Goal: Information Seeking & Learning: Understand process/instructions

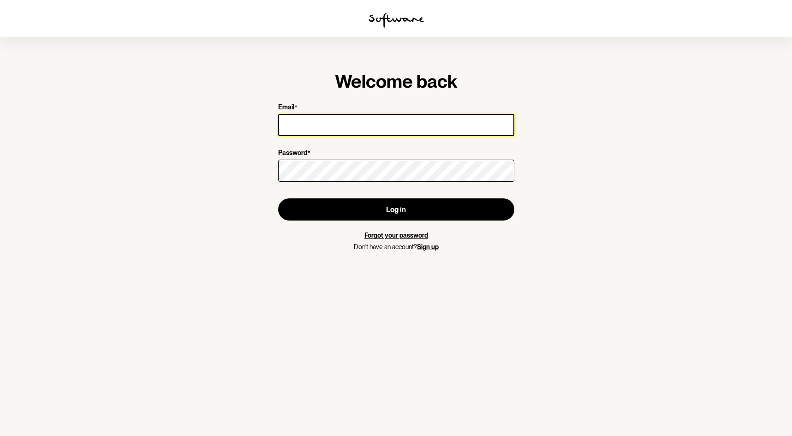
type input "[EMAIL_ADDRESS][DOMAIN_NAME]"
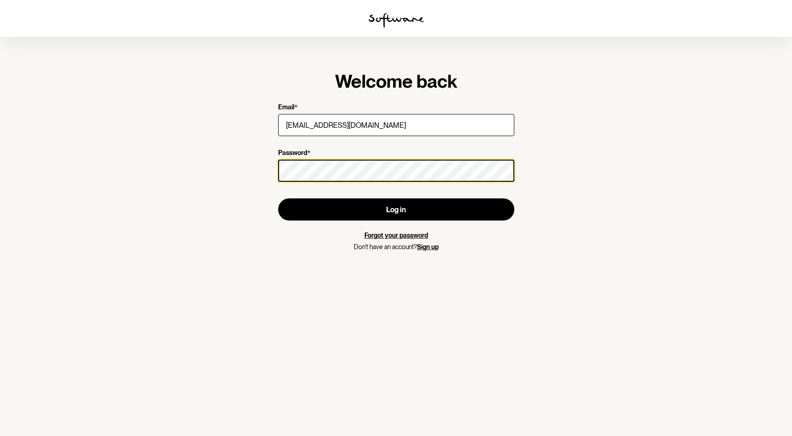
click at [396, 209] on button "Log in" at bounding box center [396, 209] width 236 height 22
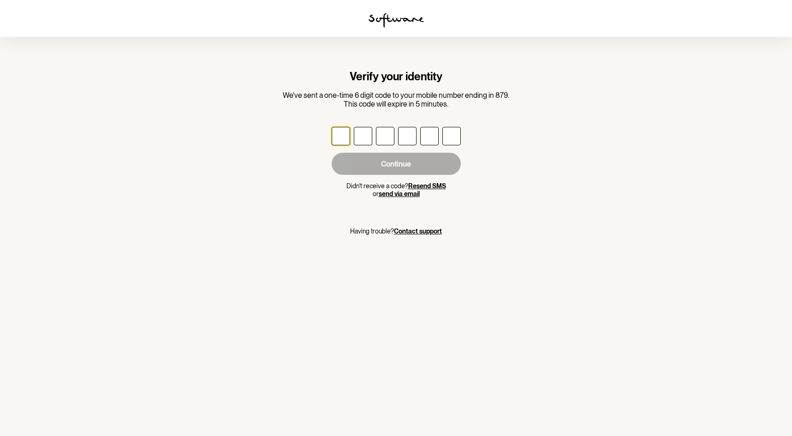
type input "3"
type input "2"
type input "8"
type input "5"
type input "7"
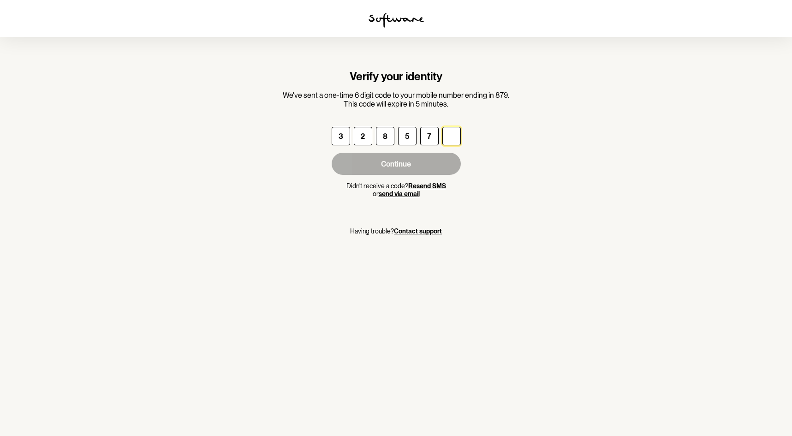
type input "6"
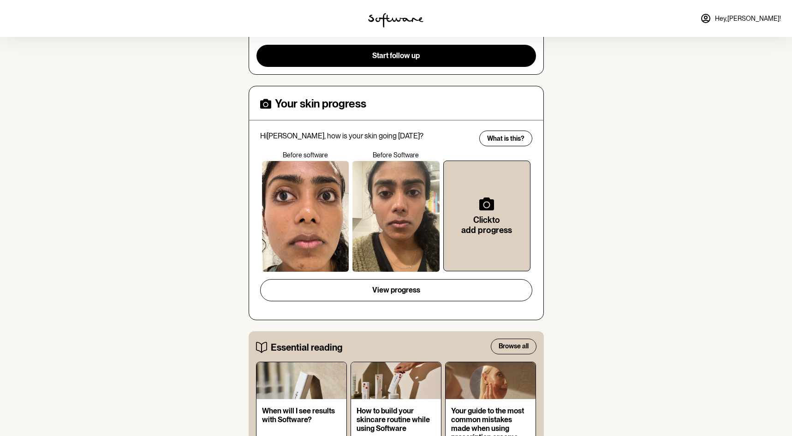
scroll to position [184, 0]
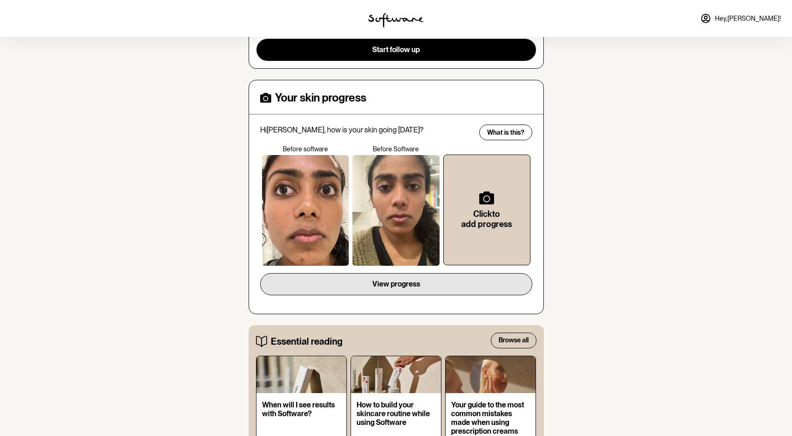
click at [417, 280] on span "View progress" at bounding box center [396, 284] width 48 height 9
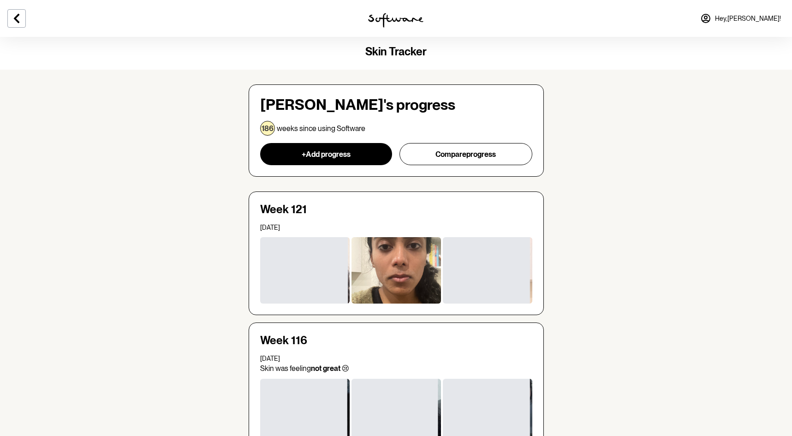
scroll to position [0, 0]
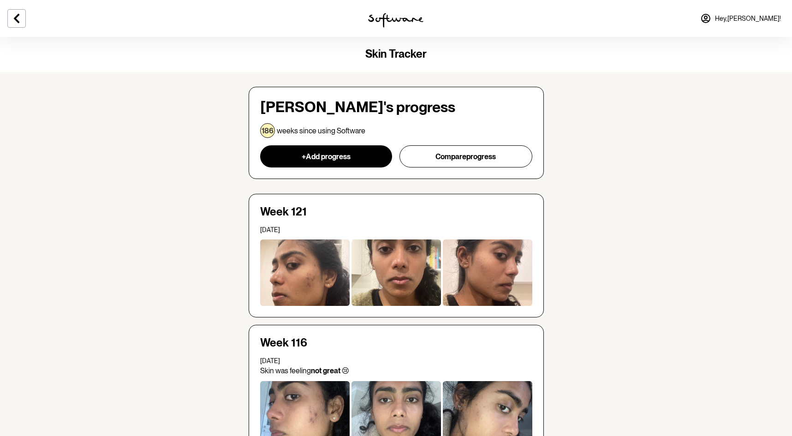
click at [302, 281] on div at bounding box center [305, 272] width 90 height 66
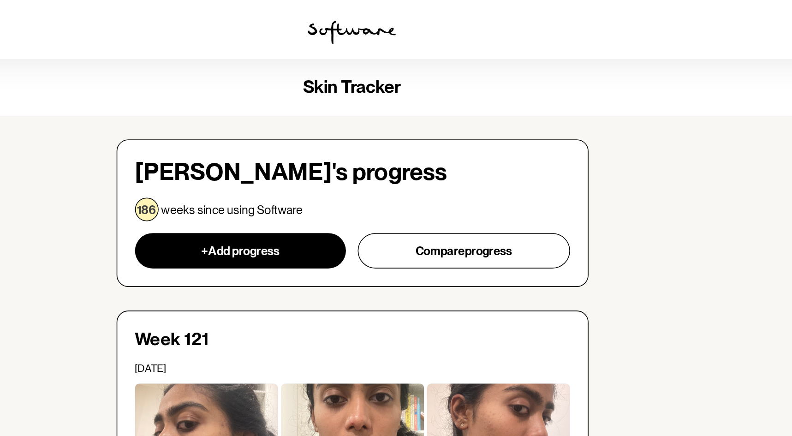
scroll to position [0, 0]
click at [404, 58] on h4 "Skin Tracker" at bounding box center [396, 54] width 792 height 13
click at [368, 20] on img at bounding box center [395, 20] width 55 height 15
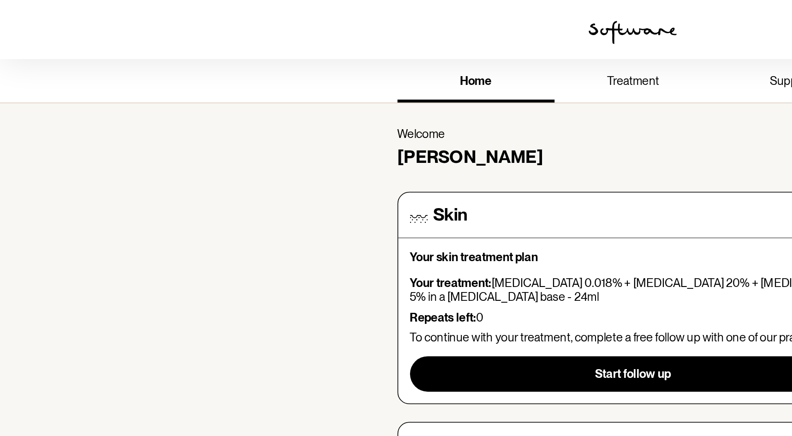
click at [390, 50] on span "treatment" at bounding box center [396, 50] width 33 height 9
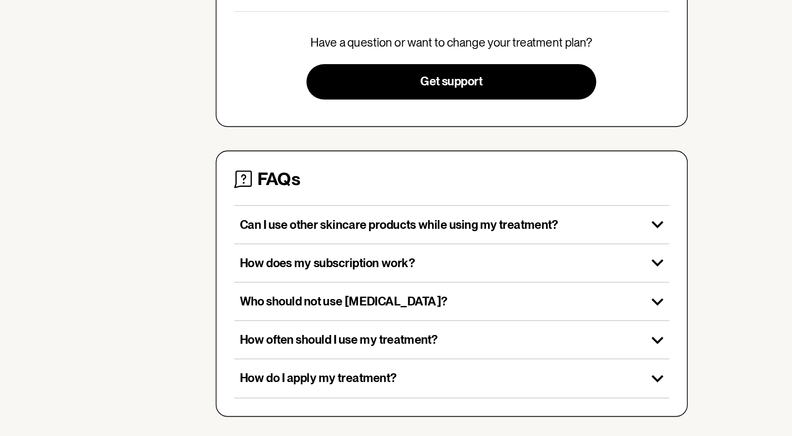
scroll to position [98, 0]
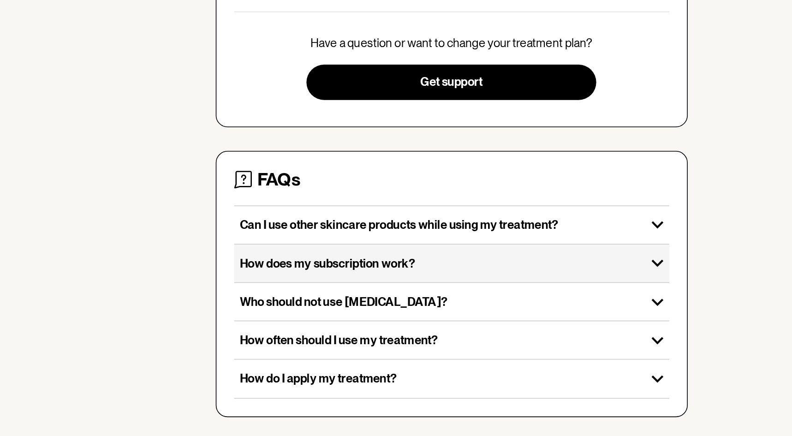
click at [373, 323] on p "How does my subscription work?" at bounding box center [389, 327] width 250 height 9
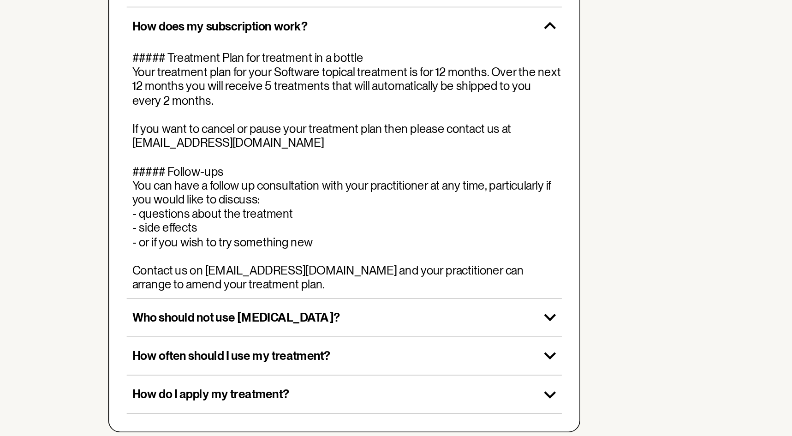
scroll to position [246, 0]
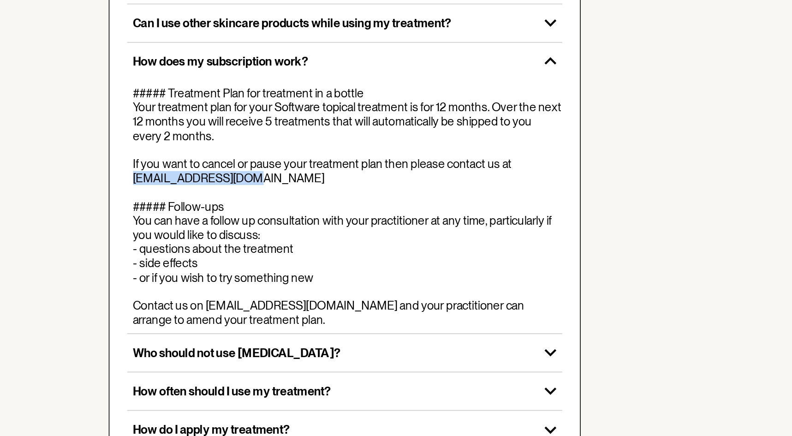
drag, startPoint x: 145, startPoint y: 108, endPoint x: 83, endPoint y: 112, distance: 62.4
click at [264, 195] on div "##### Treatment Plan for treatment in a bottle Your treatment plan for your Sof…" at bounding box center [398, 270] width 269 height 150
copy div "[EMAIL_ADDRESS][DOMAIN_NAME]"
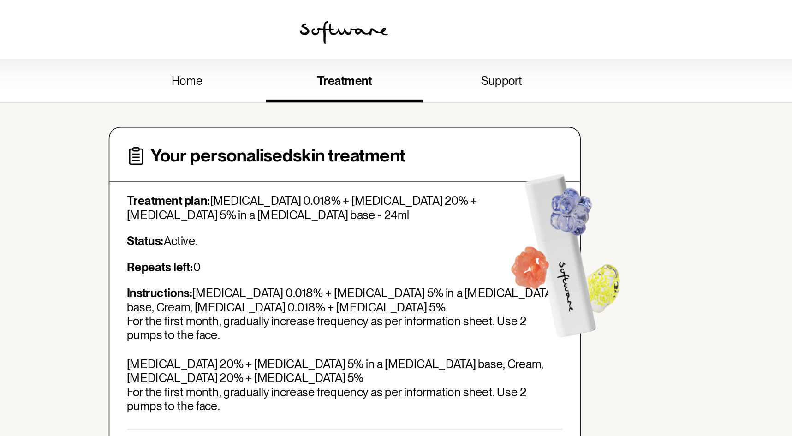
scroll to position [0, 0]
